Goal: Information Seeking & Learning: Understand process/instructions

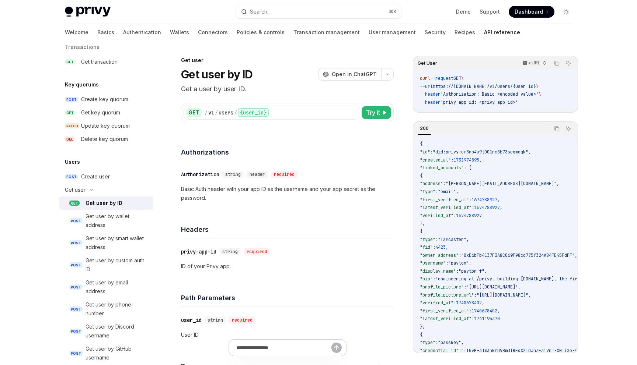
click at [303, 145] on div "Authorizations" at bounding box center [287, 147] width 213 height 27
click at [115, 211] on link "POST Get user by wallet address" at bounding box center [106, 221] width 94 height 22
type textarea "*"
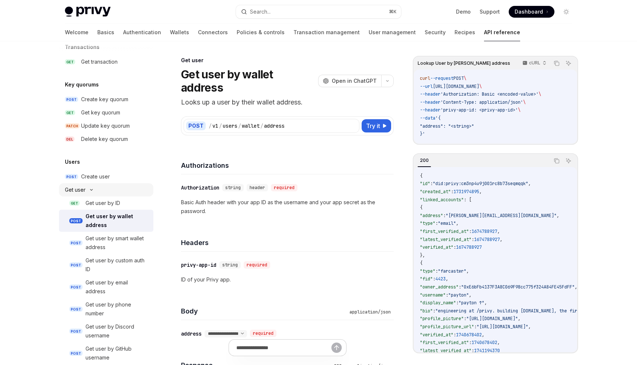
click at [113, 193] on div "Get user" at bounding box center [106, 189] width 94 height 13
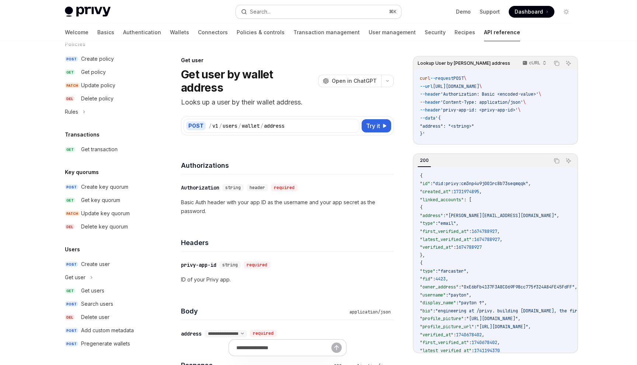
click at [267, 12] on div "Search..." at bounding box center [260, 11] width 21 height 9
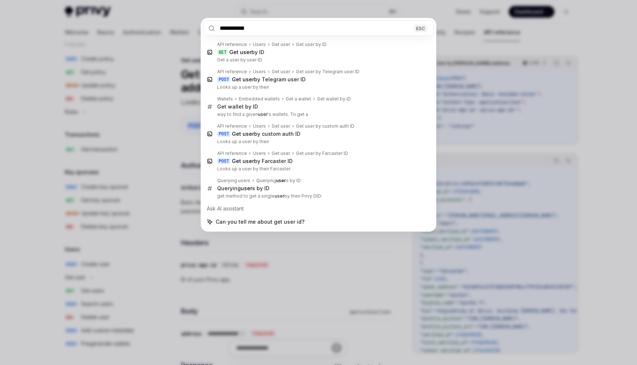
type input "**********"
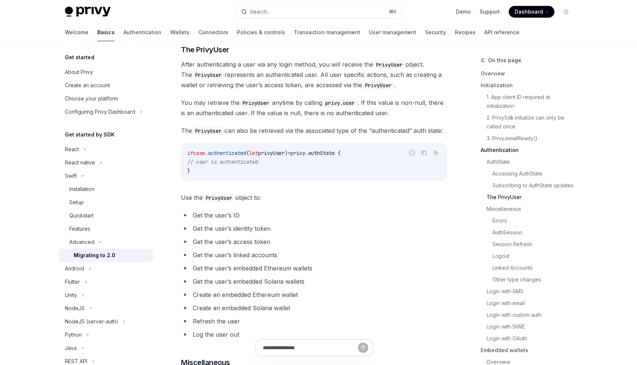
scroll to position [964, 0]
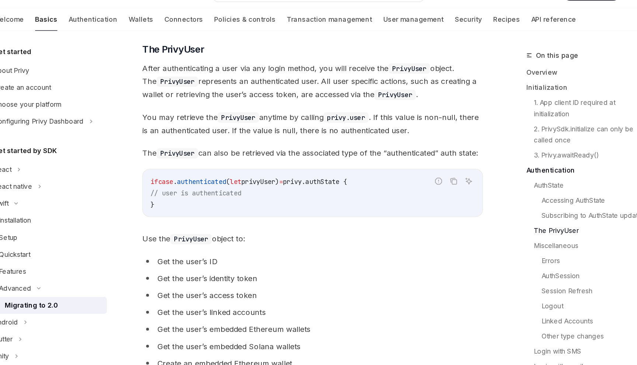
click at [321, 78] on span "After authenticating a user via any login method, you will receive the PrivyUse…" at bounding box center [314, 80] width 266 height 31
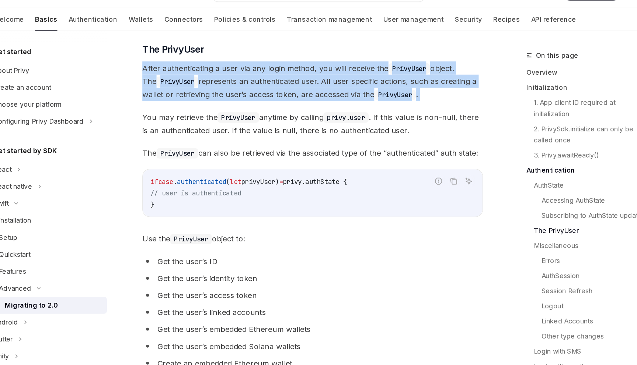
click at [321, 78] on span "After authenticating a user via any login method, you will receive the PrivyUse…" at bounding box center [314, 80] width 266 height 31
click at [325, 87] on span "After authenticating a user via any login method, you will receive the PrivyUse…" at bounding box center [314, 80] width 266 height 31
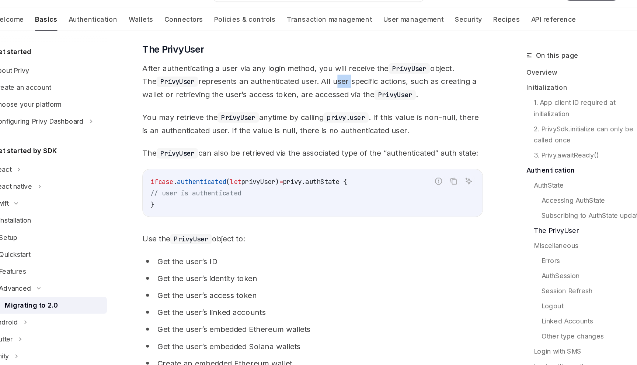
click at [325, 87] on span "After authenticating a user via any login method, you will receive the PrivyUse…" at bounding box center [314, 80] width 266 height 31
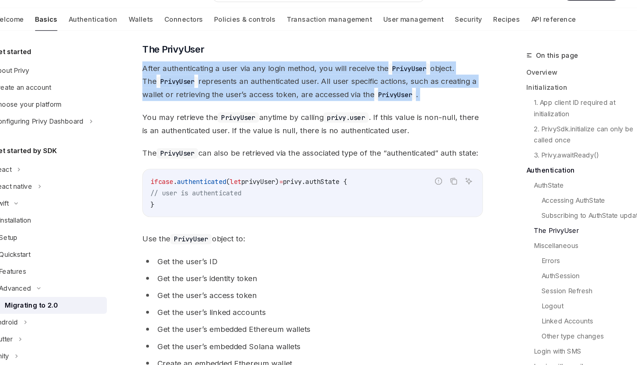
click at [325, 87] on span "After authenticating a user via any login method, you will receive the PrivyUse…" at bounding box center [314, 80] width 266 height 31
click at [324, 88] on span "After authenticating a user via any login method, you will receive the PrivyUse…" at bounding box center [314, 80] width 266 height 31
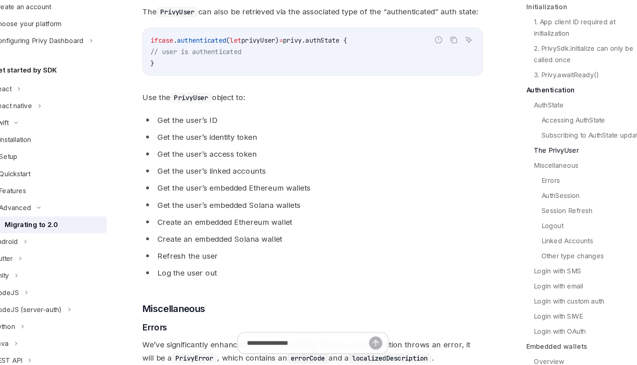
scroll to position [1012, 0]
